Goal: Task Accomplishment & Management: Manage account settings

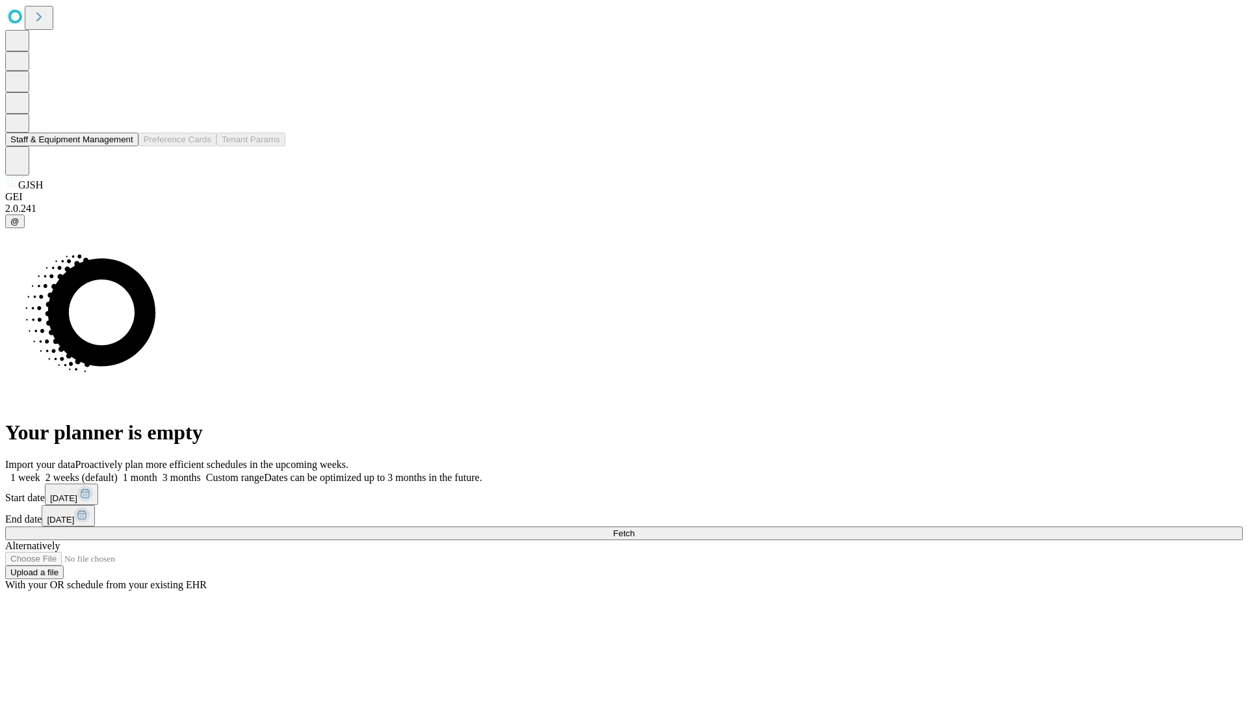
click at [124, 146] on button "Staff & Equipment Management" at bounding box center [71, 140] width 133 height 14
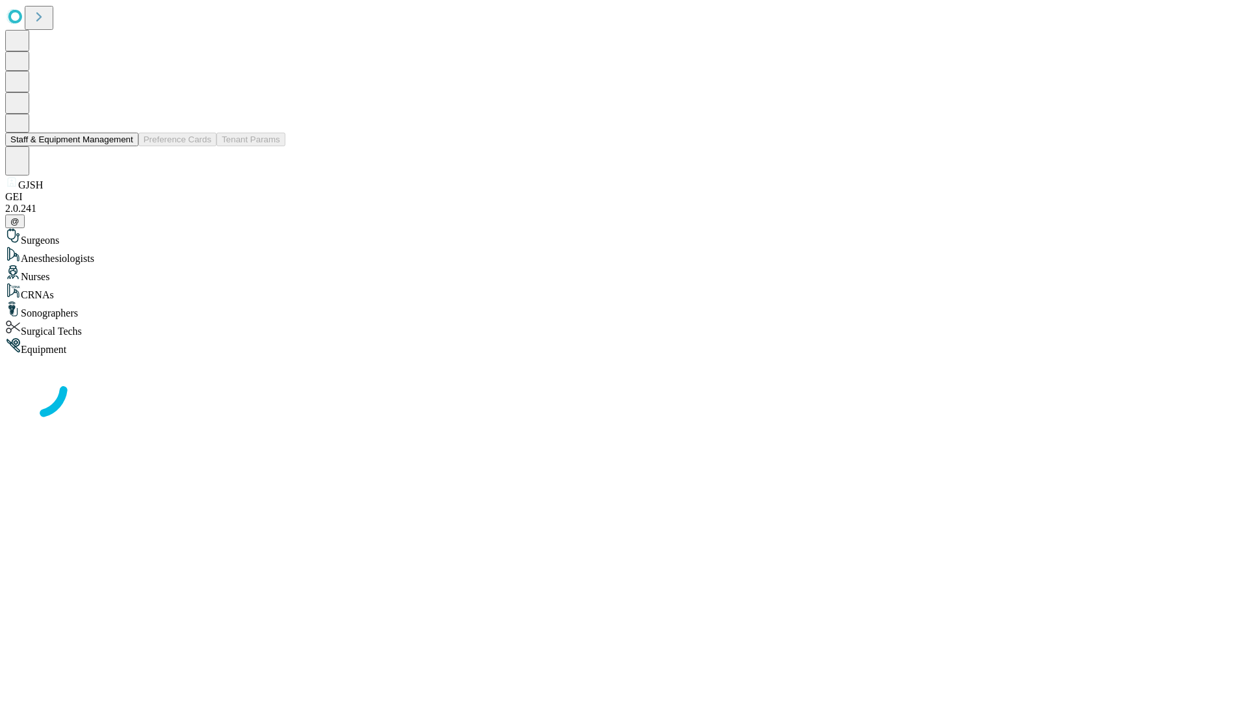
click at [124, 146] on button "Staff & Equipment Management" at bounding box center [71, 140] width 133 height 14
